Goal: Information Seeking & Learning: Find specific fact

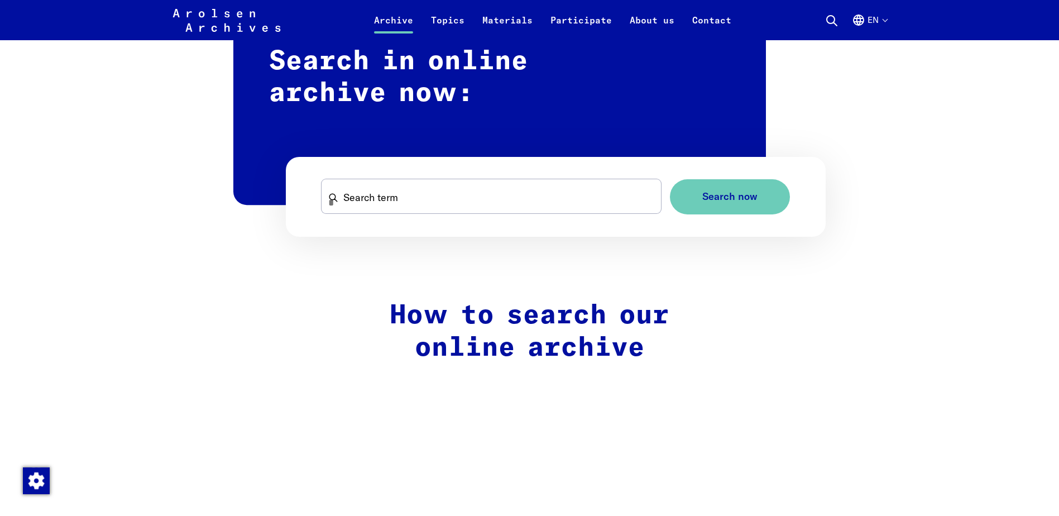
scroll to position [726, 0]
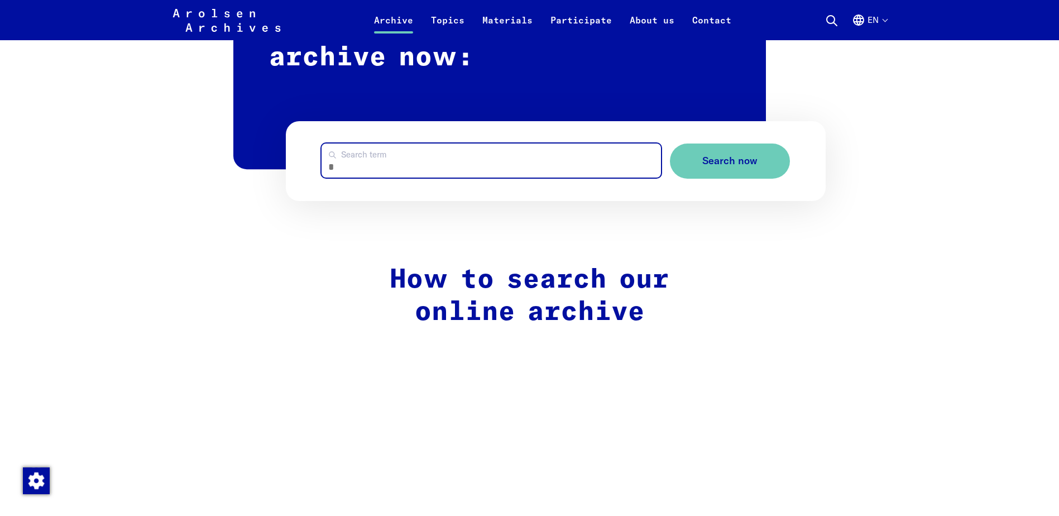
click at [558, 152] on input "Search term" at bounding box center [491, 160] width 339 height 34
type input "******"
click at [670, 143] on button "Search now" at bounding box center [730, 160] width 120 height 35
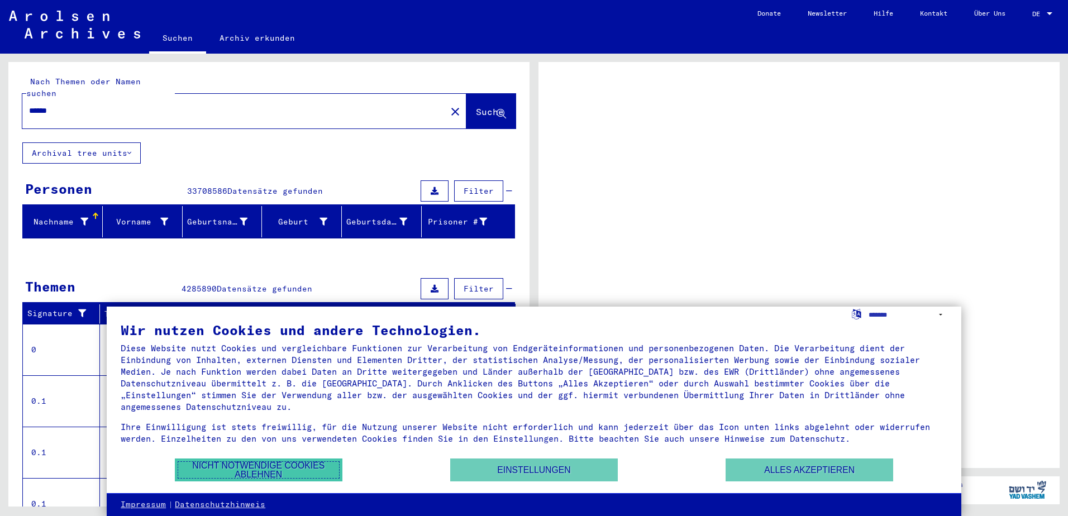
click at [279, 472] on button "Nicht notwendige Cookies ablehnen" at bounding box center [259, 469] width 168 height 23
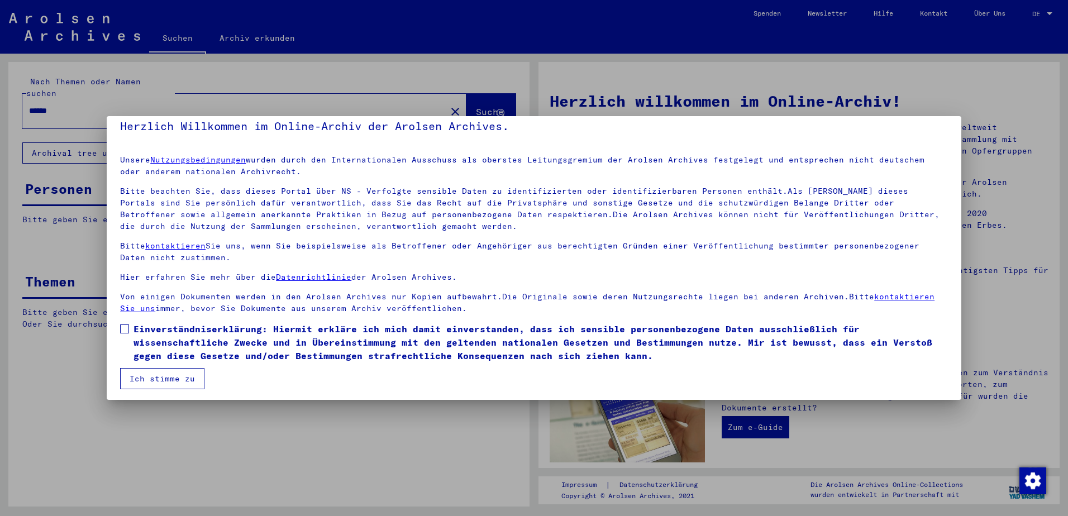
scroll to position [15, 0]
